Goal: Navigation & Orientation: Find specific page/section

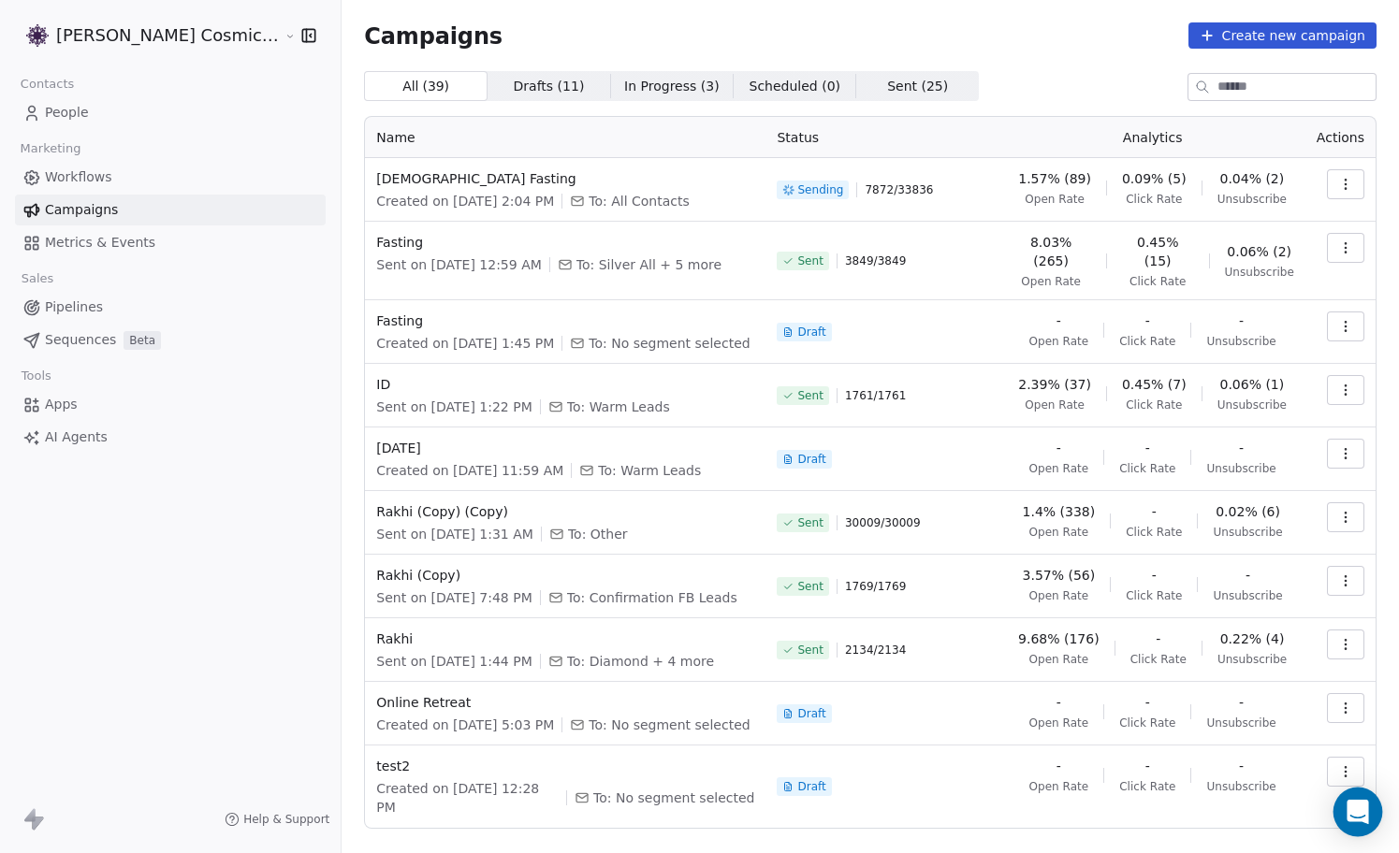
click at [1352, 813] on icon "Open Intercom Messenger" at bounding box center [1357, 812] width 22 height 24
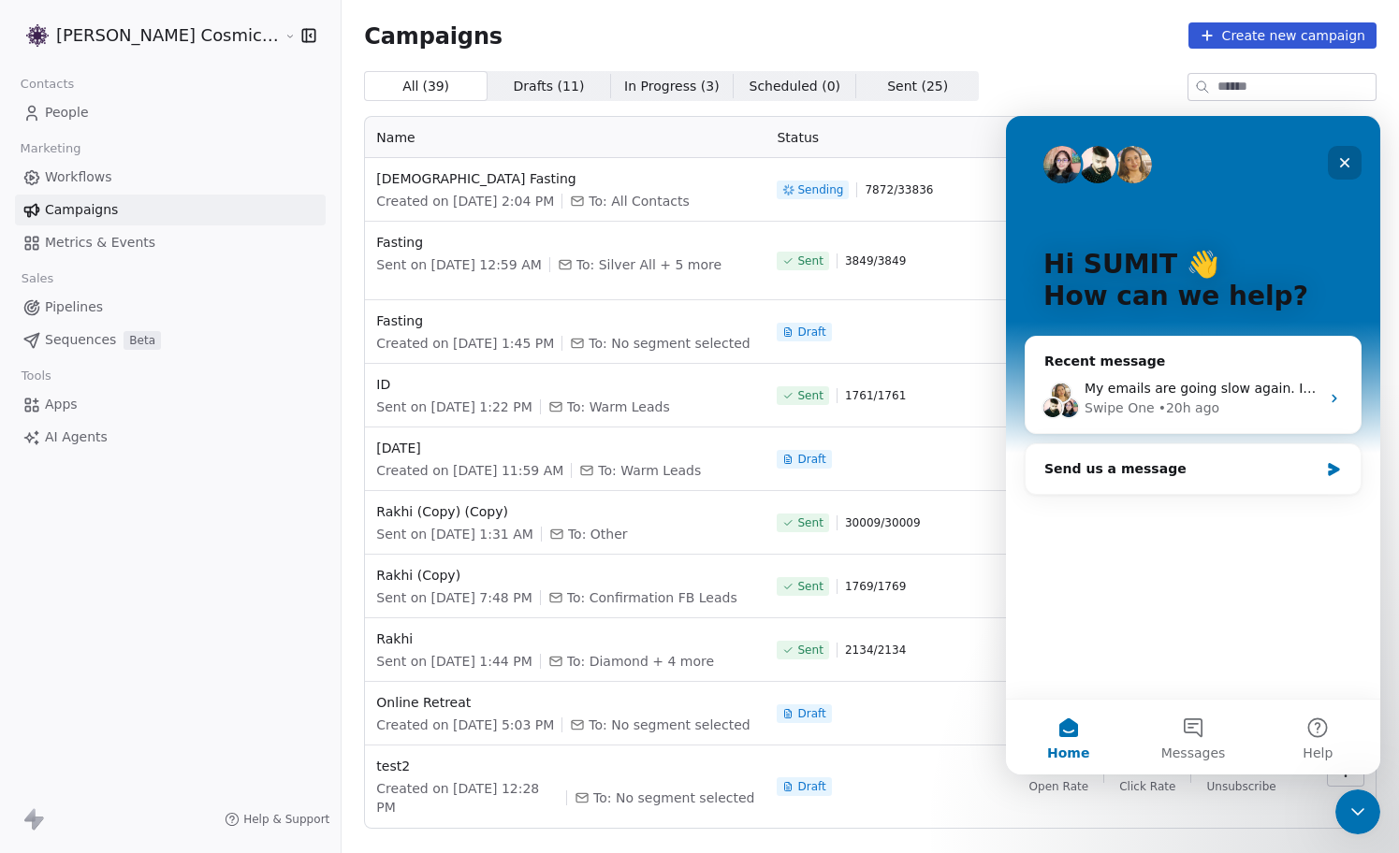
click at [1349, 163] on icon "Close" at bounding box center [1344, 162] width 15 height 15
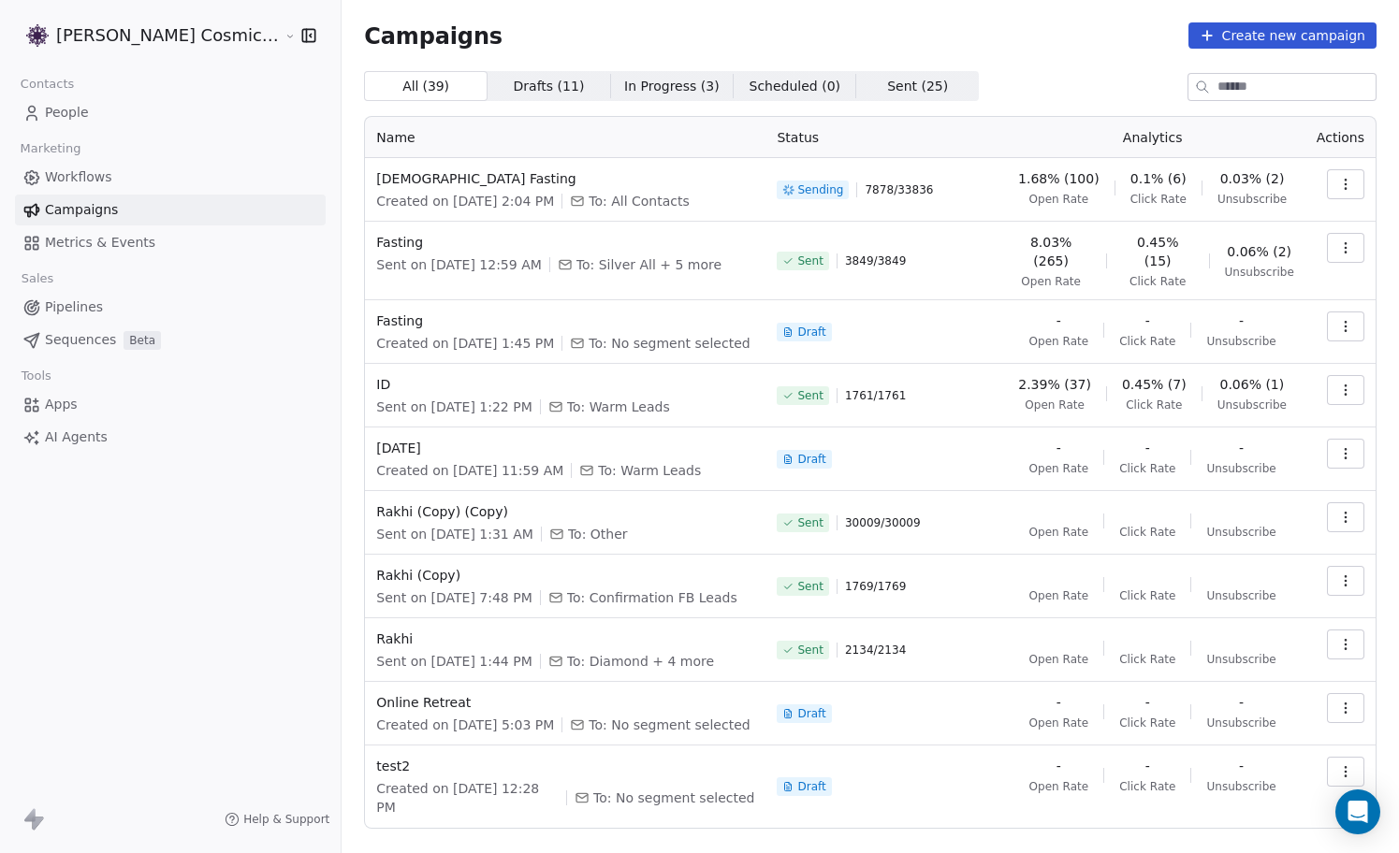
click at [627, 81] on span "In Progress ( 3 )" at bounding box center [671, 87] width 95 height 20
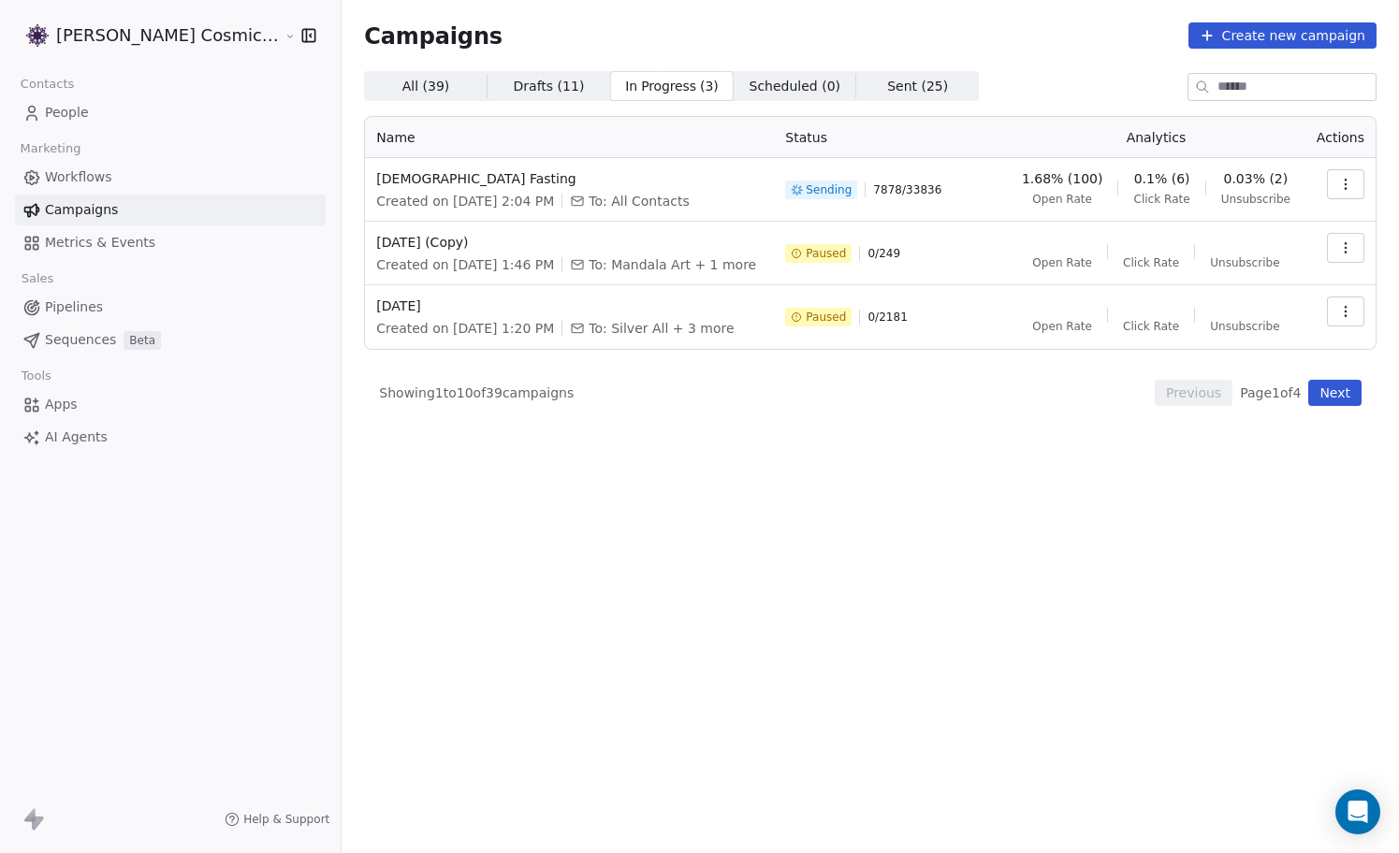
click at [749, 91] on span "Scheduled ( 0 )" at bounding box center [795, 87] width 92 height 20
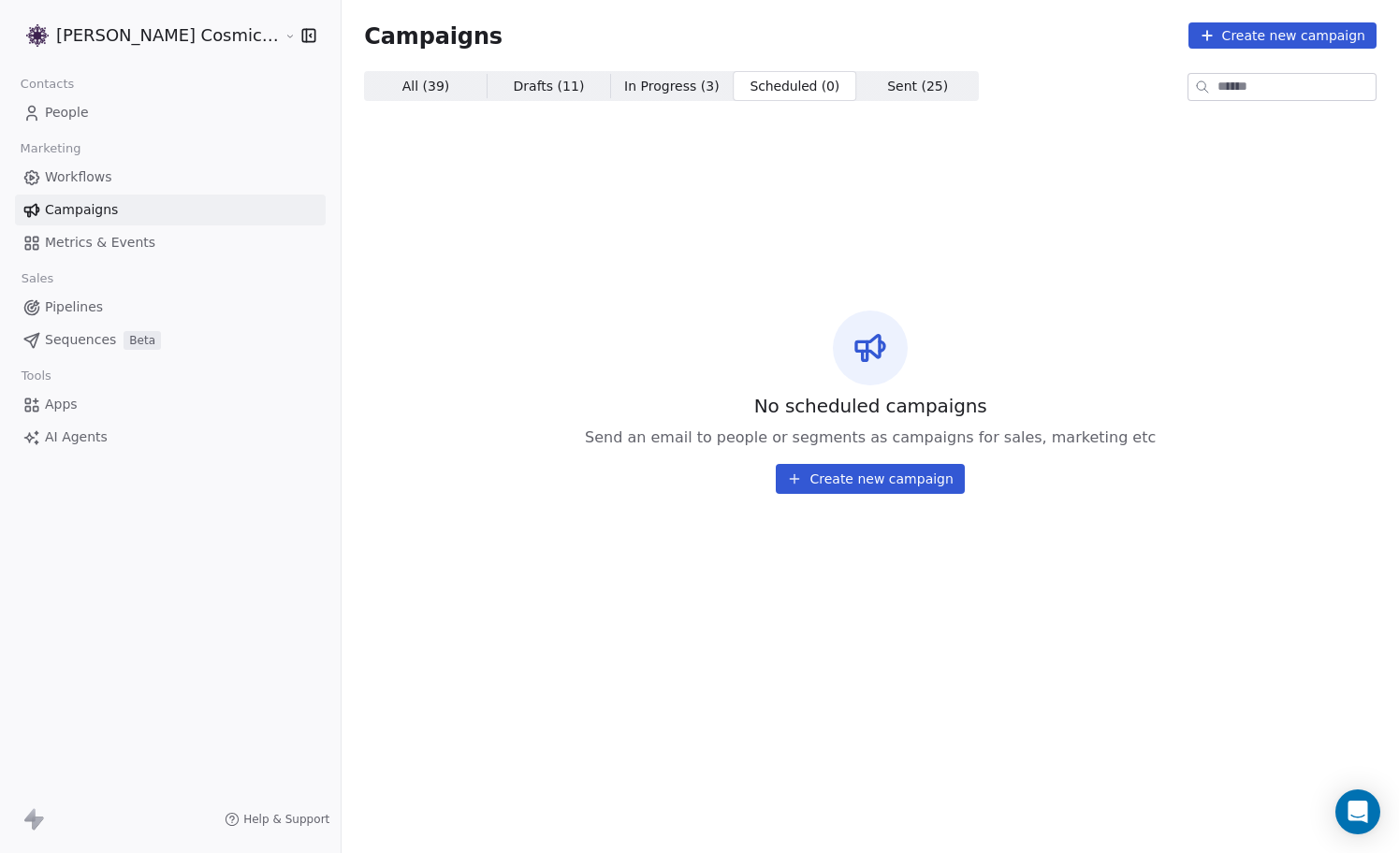
click at [879, 95] on span "Sent ( 25 ) Sent ( 25 )" at bounding box center [917, 86] width 123 height 30
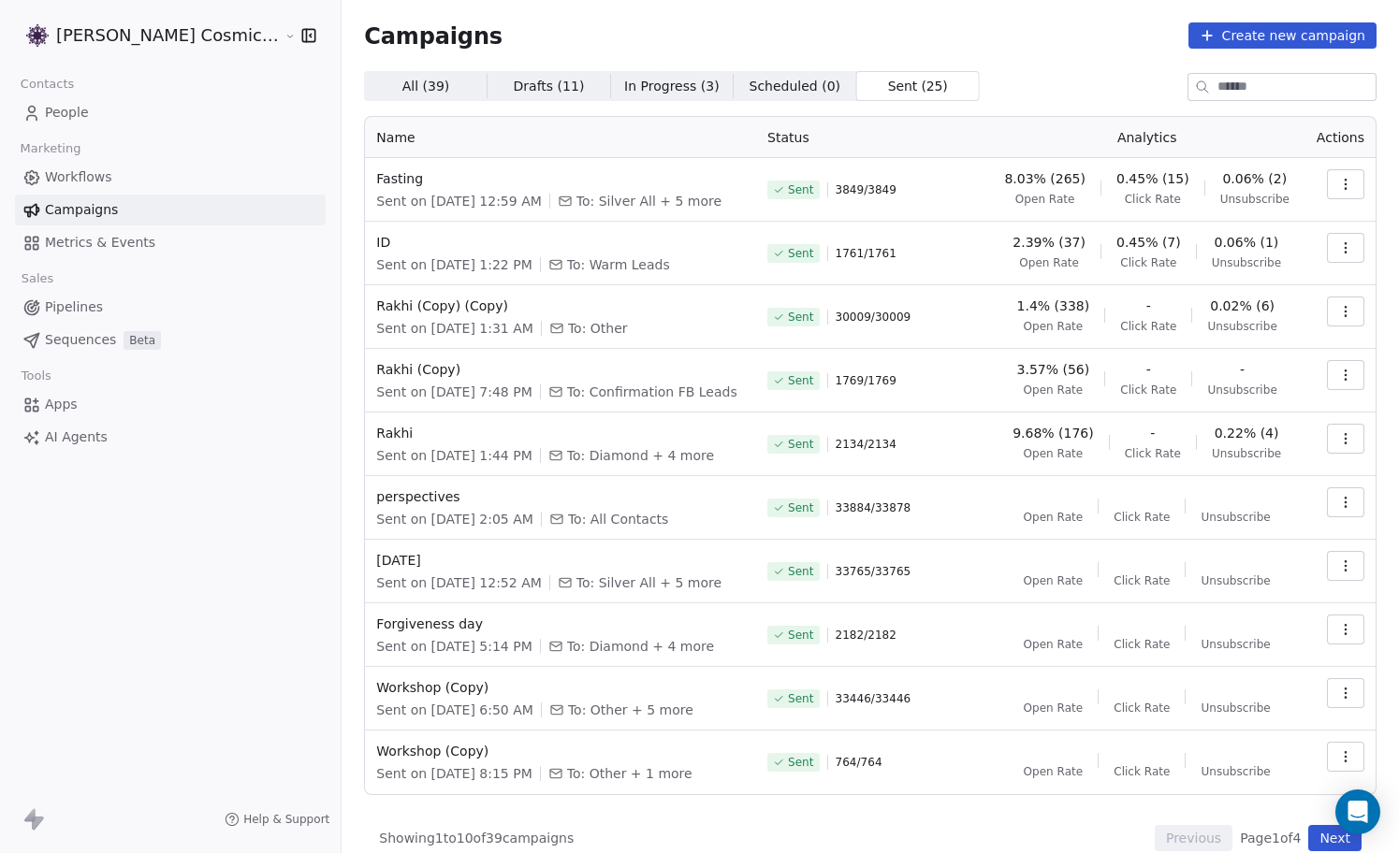
click at [624, 88] on span "In Progress ( 3 )" at bounding box center [671, 87] width 95 height 20
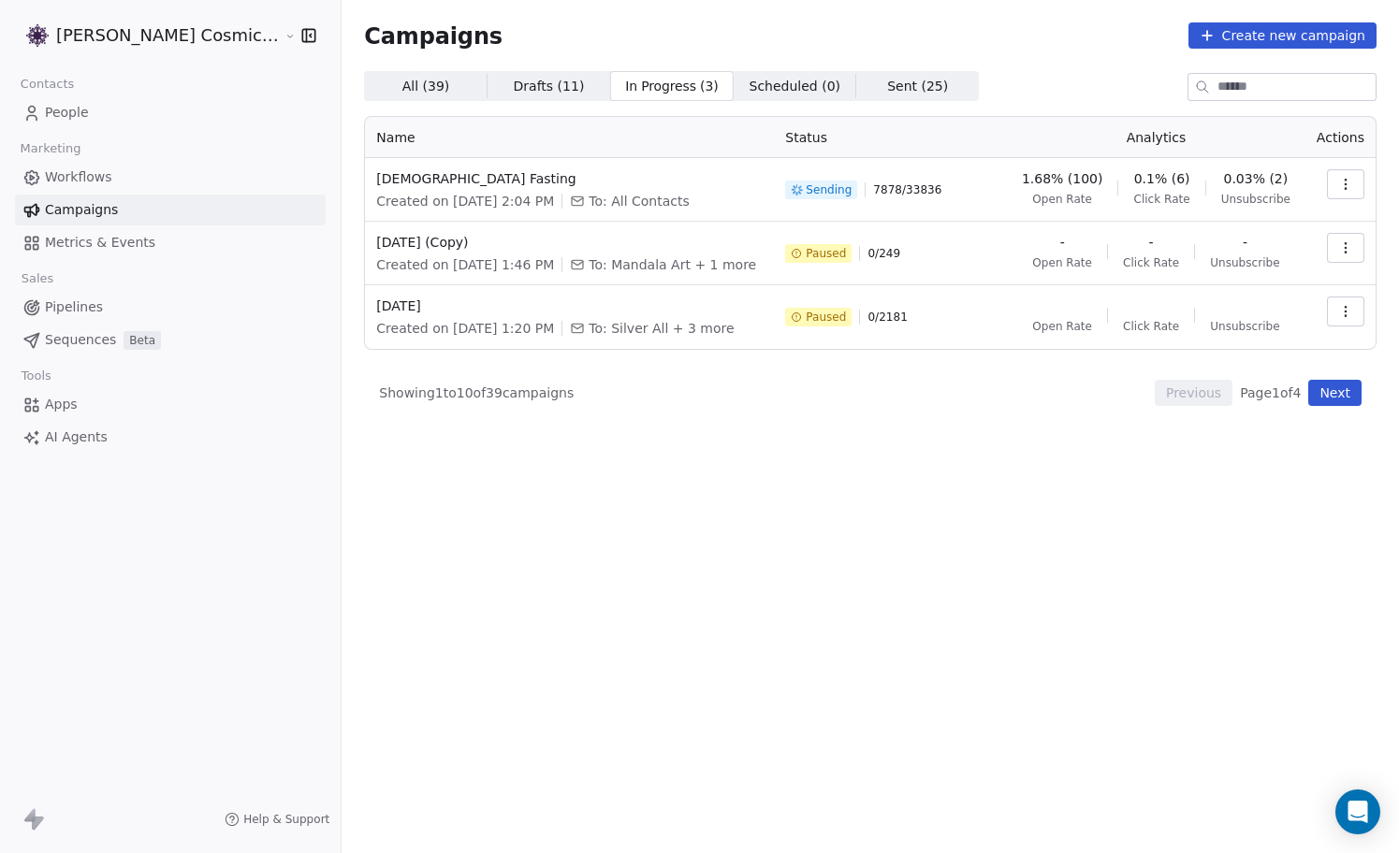
click at [416, 81] on span "All ( 39 ) All ( 39 )" at bounding box center [425, 86] width 123 height 30
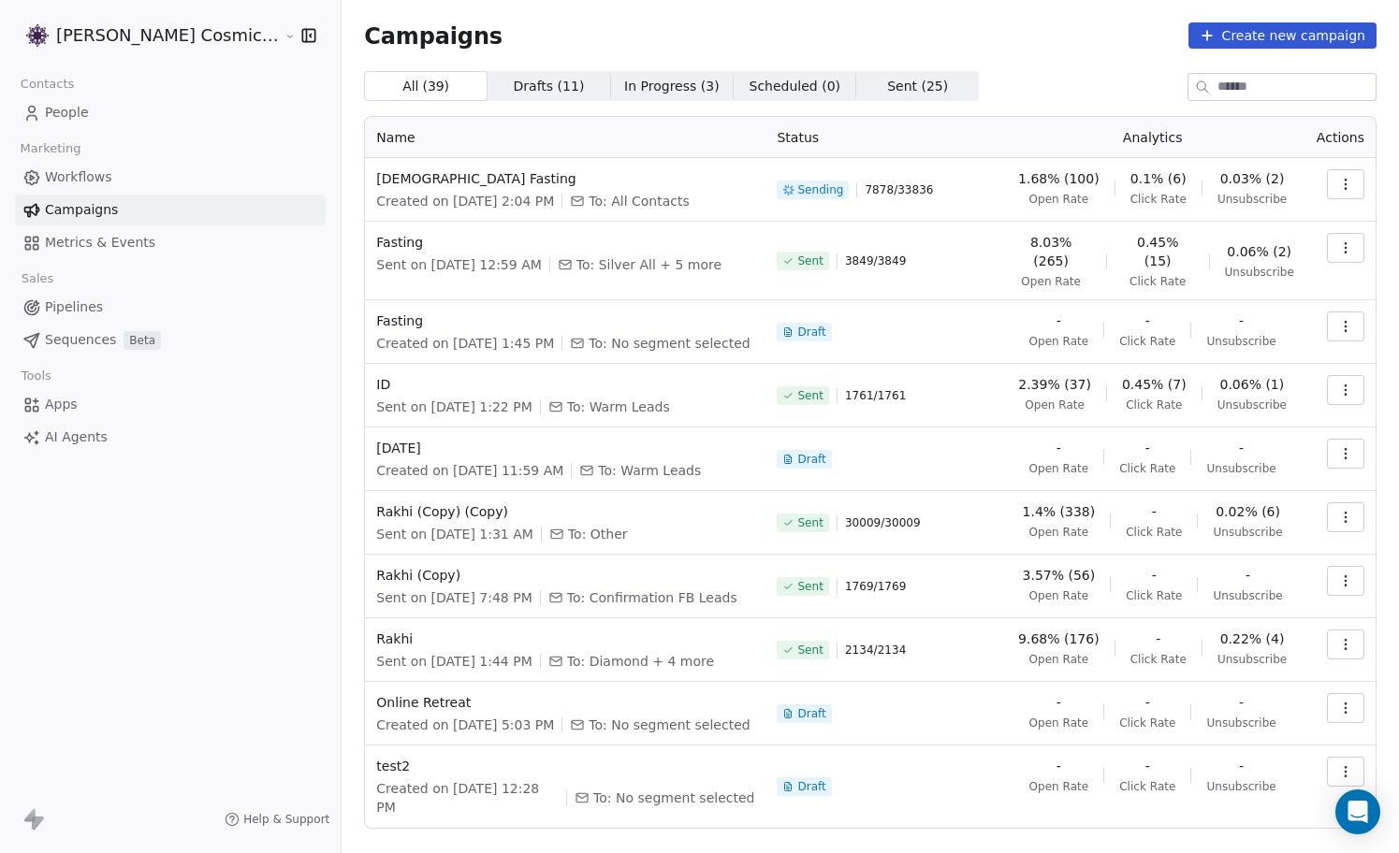
click at [108, 110] on link "People" at bounding box center [170, 112] width 311 height 31
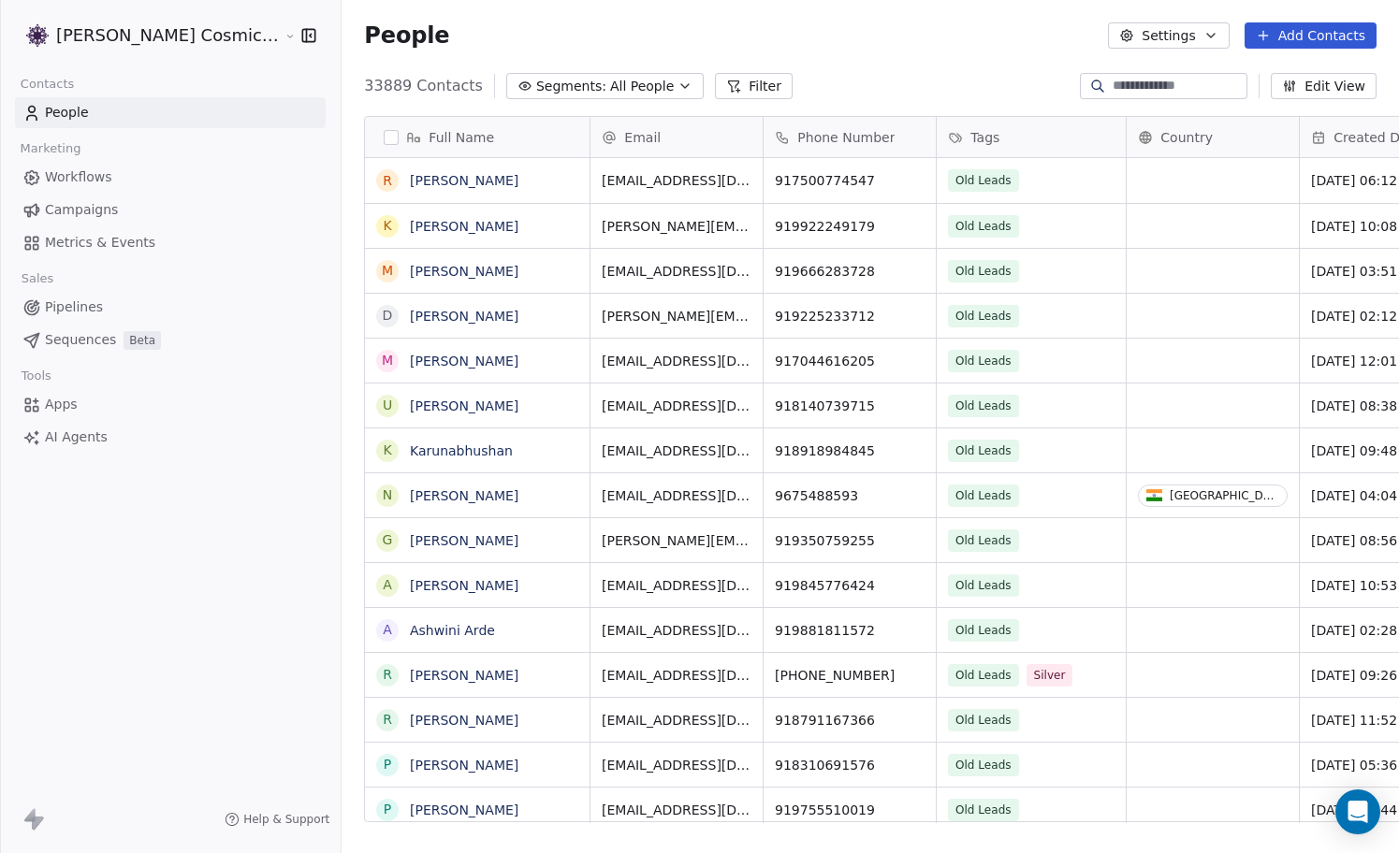
scroll to position [750, 1091]
